Goal: Task Accomplishment & Management: Manage account settings

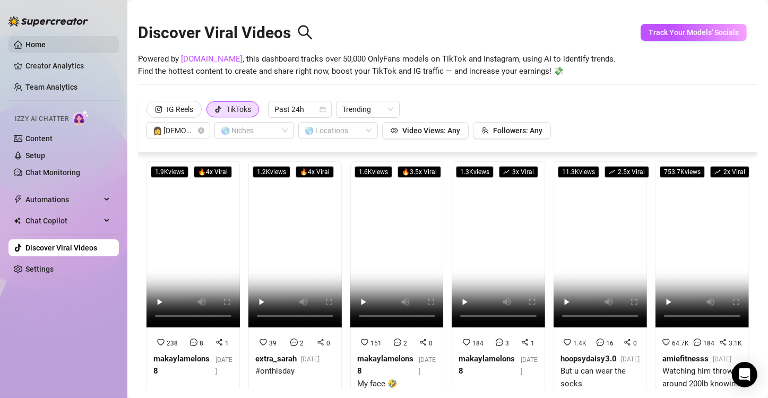
scroll to position [23, 0]
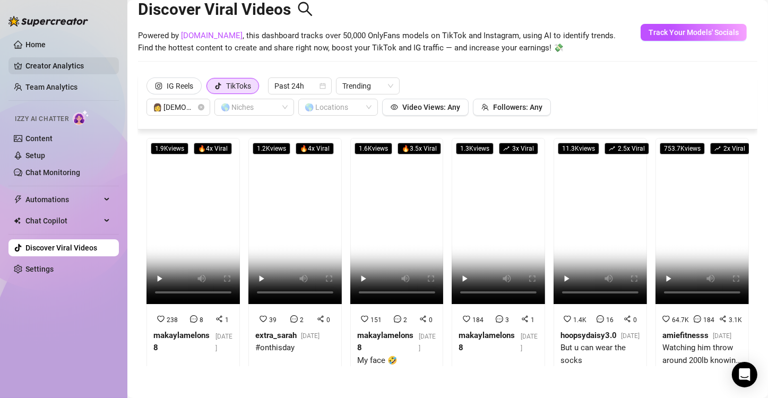
click at [44, 61] on link "Creator Analytics" at bounding box center [67, 65] width 85 height 17
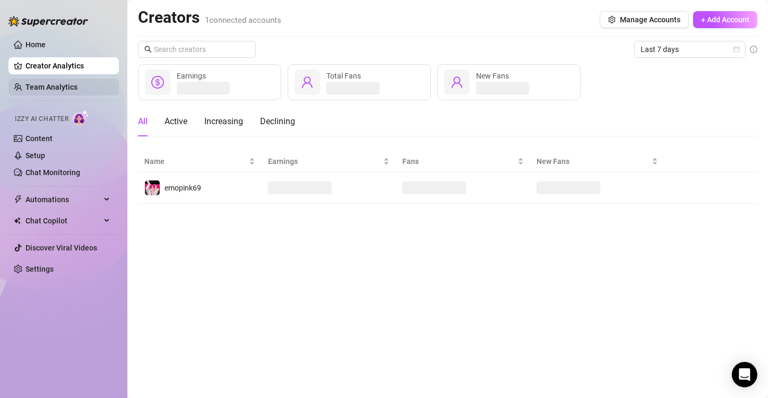
click at [50, 87] on link "Team Analytics" at bounding box center [51, 87] width 52 height 8
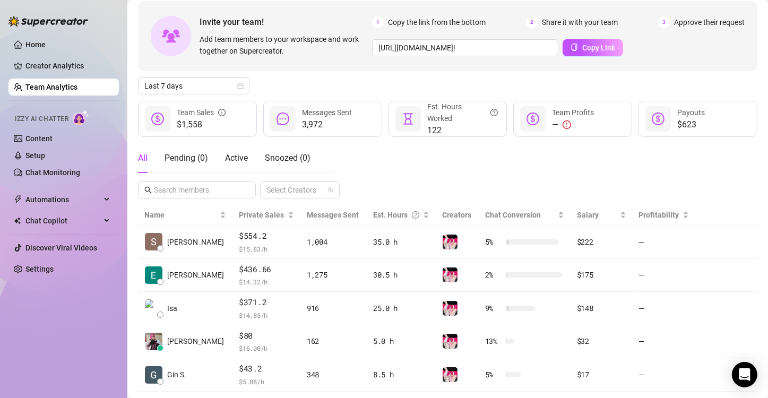
scroll to position [49, 0]
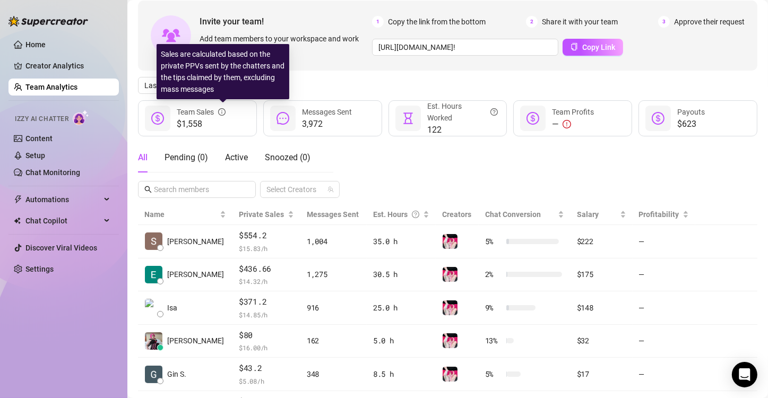
click at [225, 111] on icon "info-circle" at bounding box center [221, 111] width 7 height 7
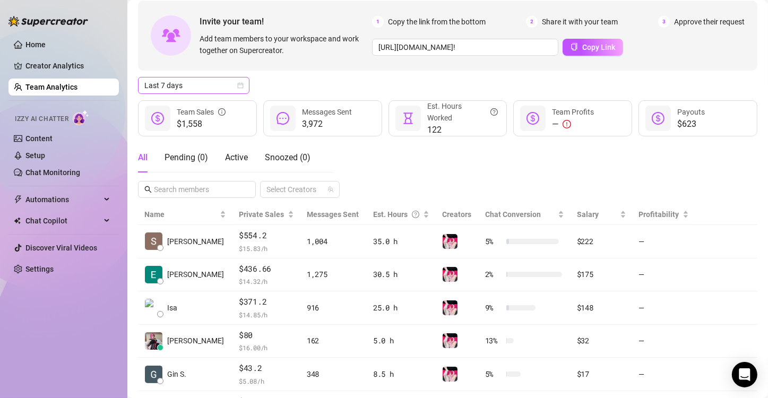
click at [237, 84] on icon "calendar" at bounding box center [240, 85] width 6 height 6
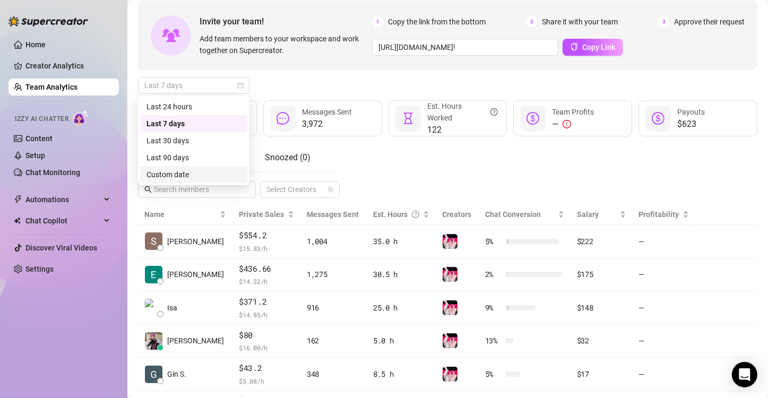
click at [193, 178] on div "Custom date" at bounding box center [194, 175] width 95 height 12
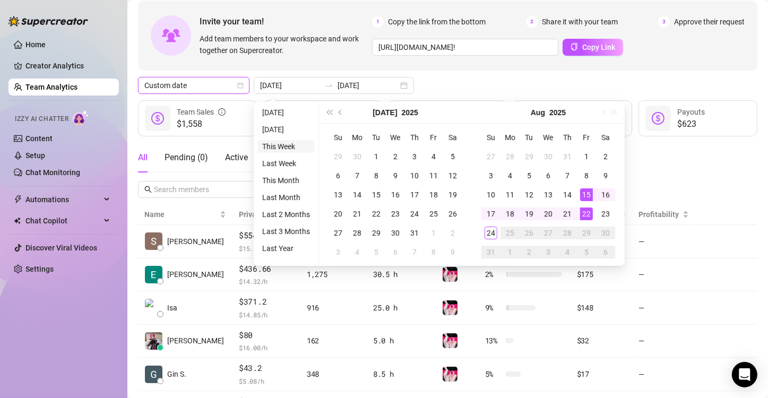
type input "[DATE]"
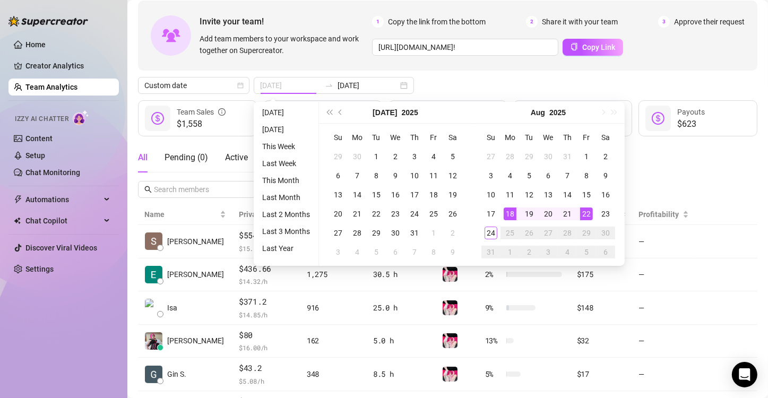
click at [513, 211] on div "18" at bounding box center [510, 214] width 13 height 13
type input "[DATE]"
click at [489, 234] on div "24" at bounding box center [491, 233] width 13 height 13
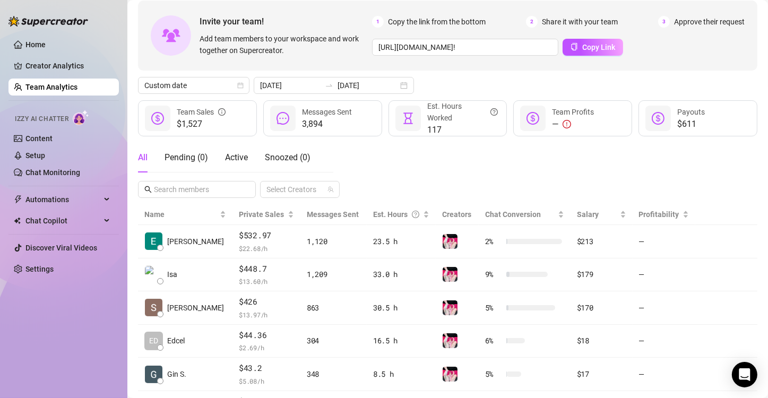
click at [380, 170] on div "All Pending ( 0 ) Active Snoozed ( 0 ) Select Creators" at bounding box center [448, 170] width 620 height 55
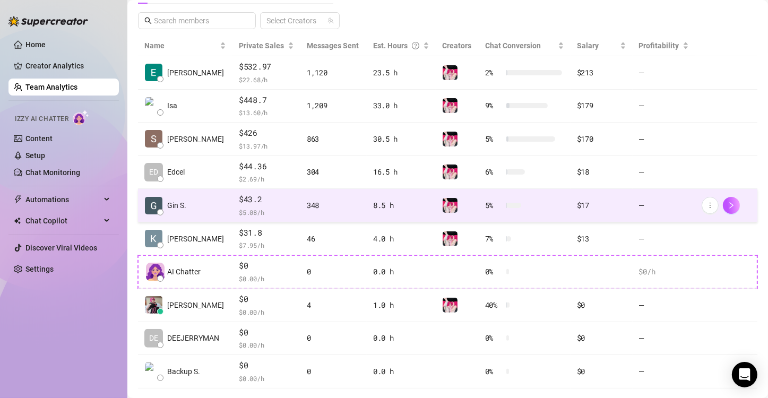
scroll to position [238, 0]
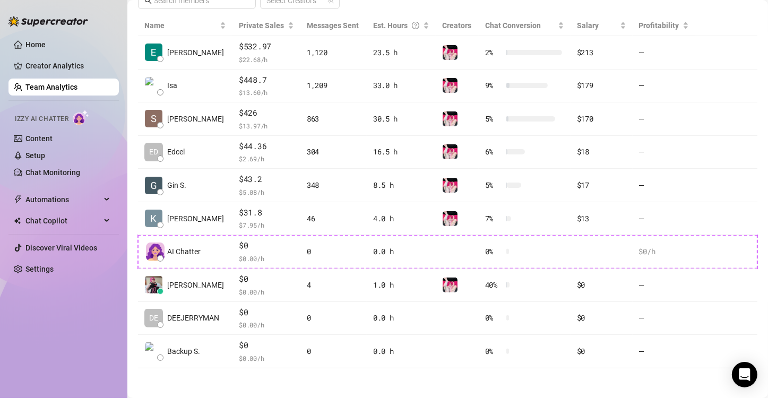
click at [492, 373] on main "Team 9 team members Manage Team & Permissions Invite your team! Add team member…" at bounding box center [447, 81] width 641 height 638
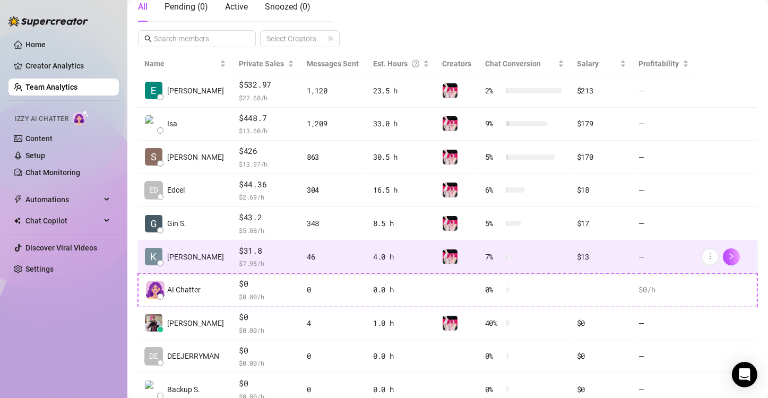
scroll to position [195, 0]
